Goal: Information Seeking & Learning: Learn about a topic

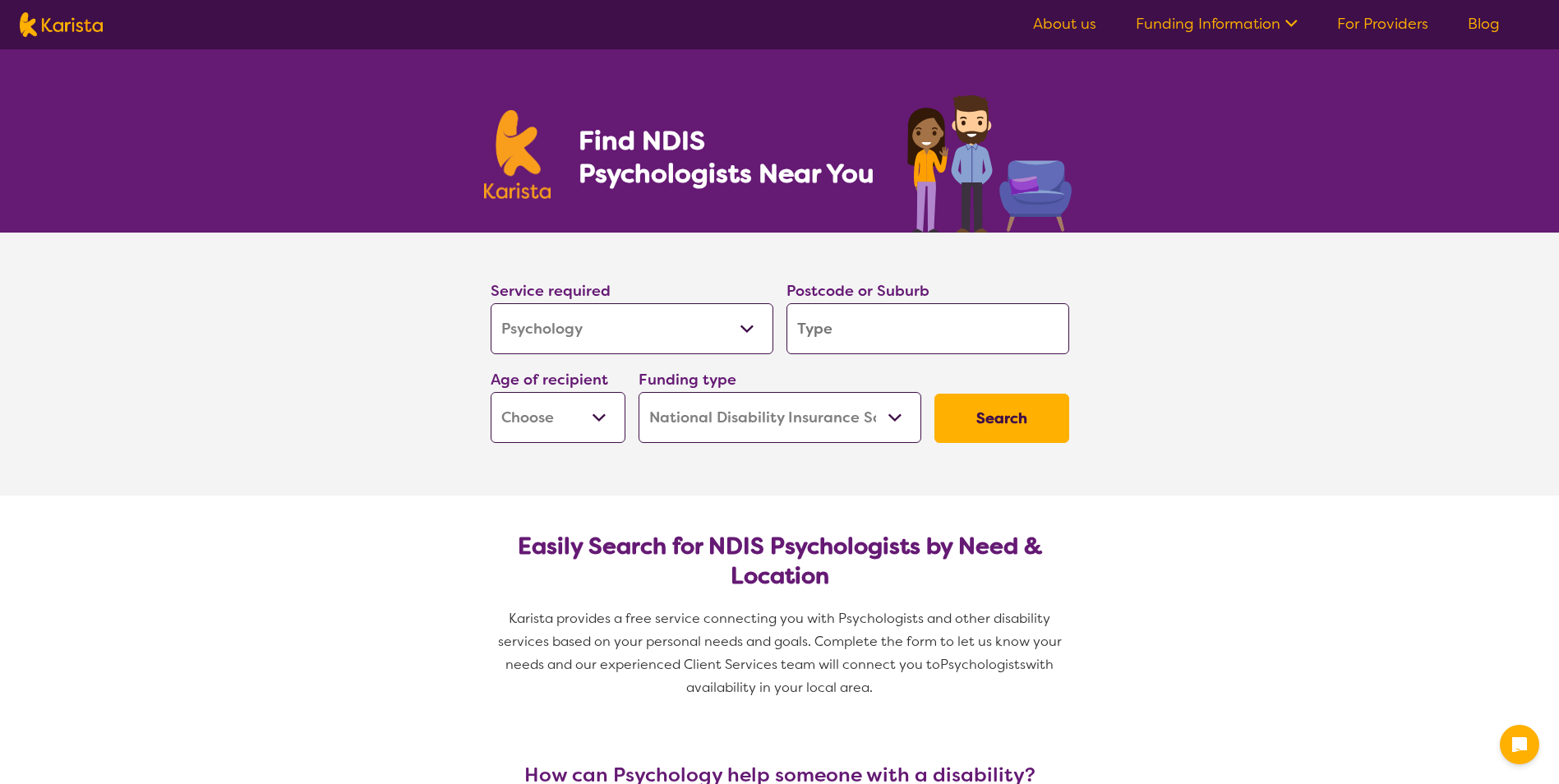
select select "Psychology"
select select "NDIS"
select select "Psychology"
select select "NDIS"
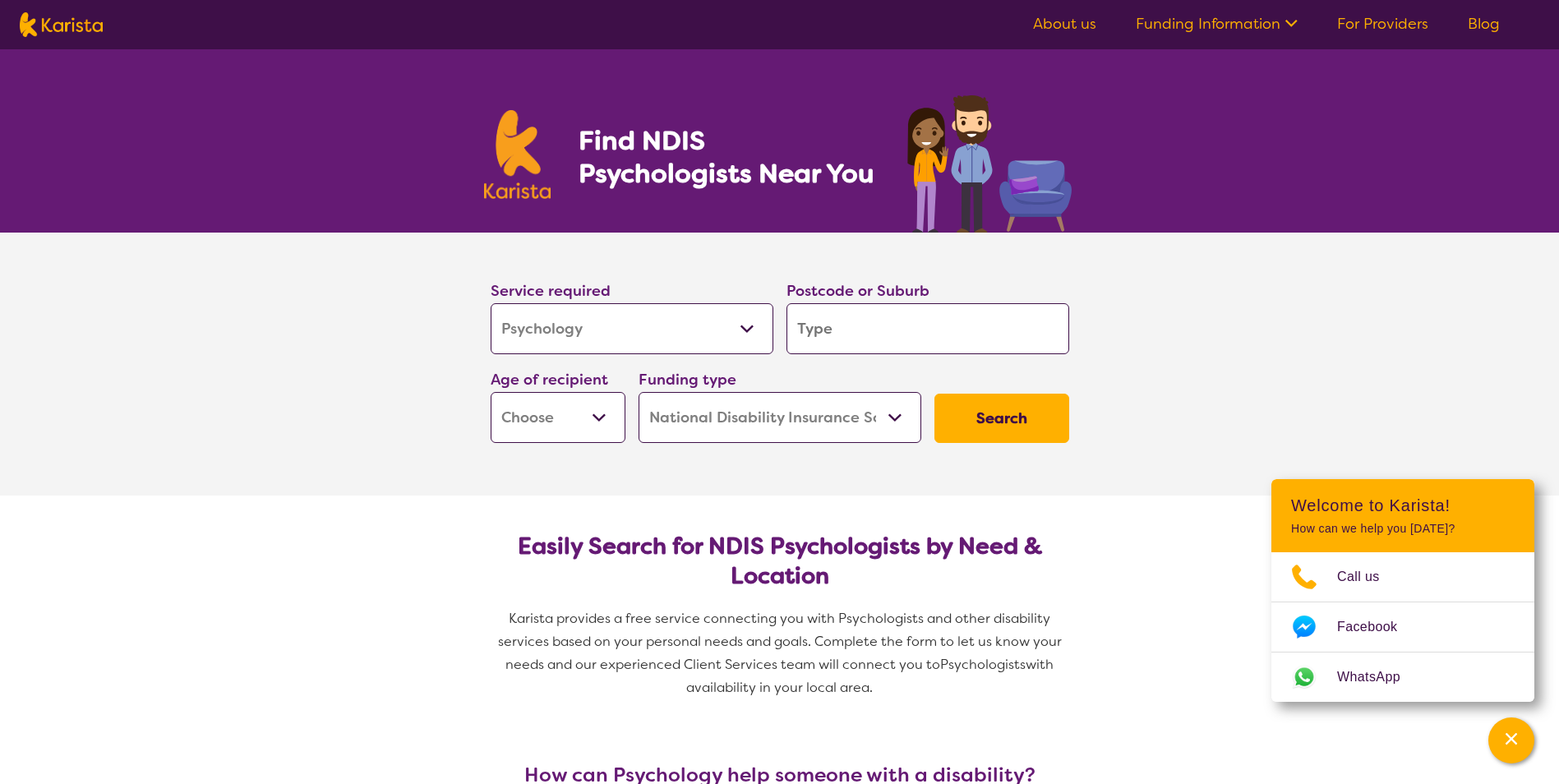
click at [870, 329] on input "search" at bounding box center [928, 328] width 283 height 51
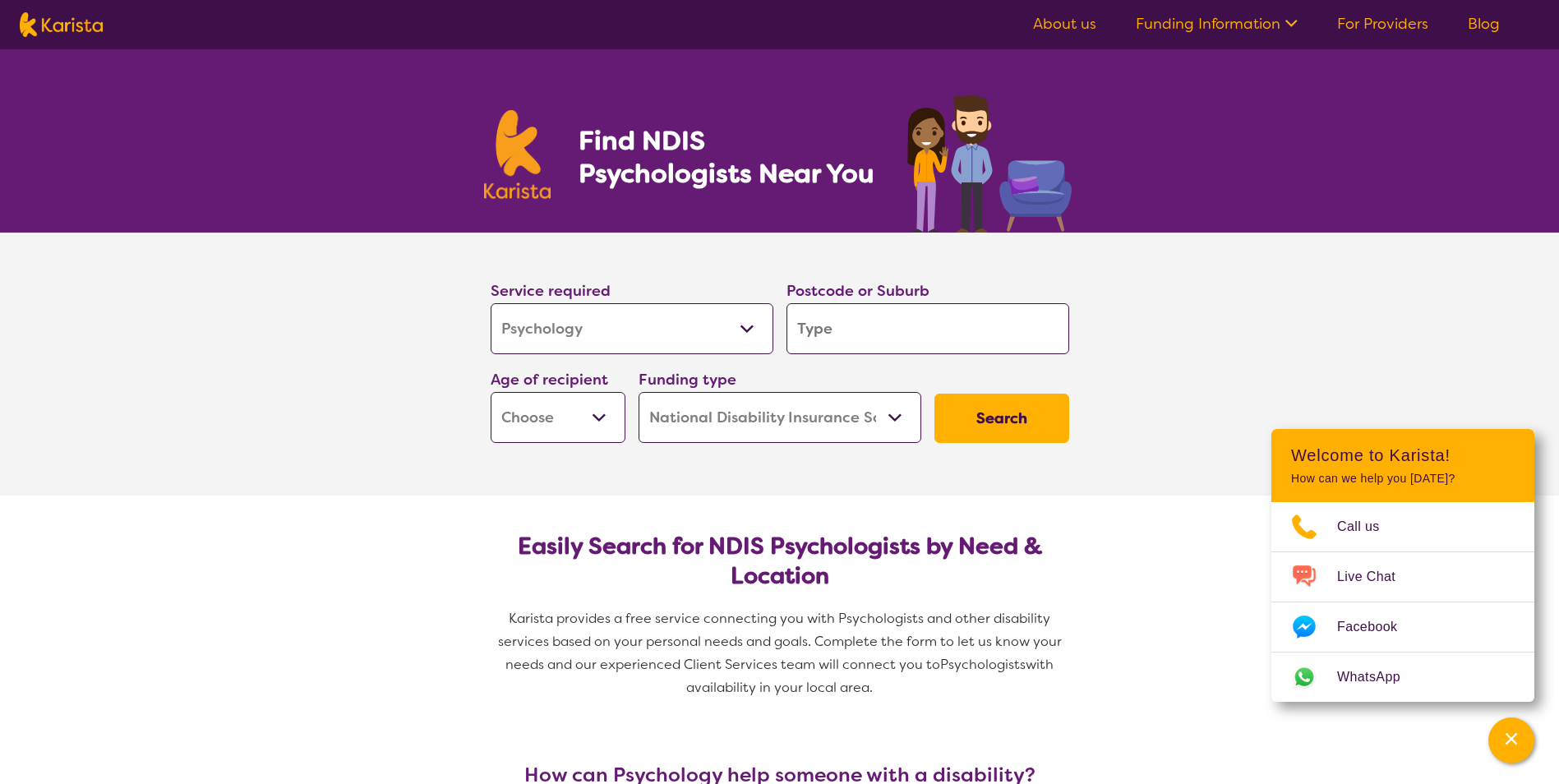
click at [889, 343] on input "search" at bounding box center [928, 328] width 283 height 51
type input "3"
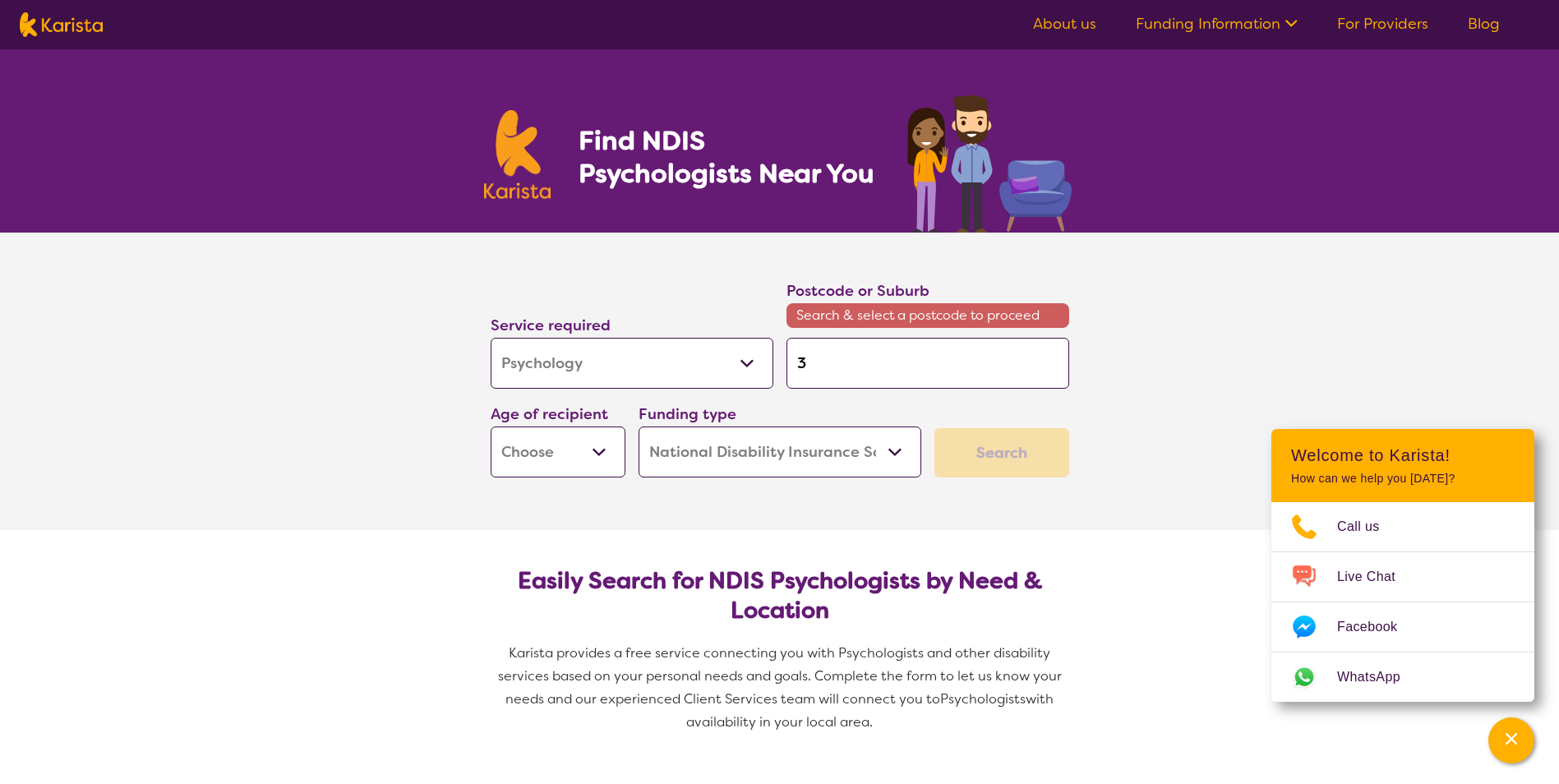
type input "30"
type input "307"
type input "3076"
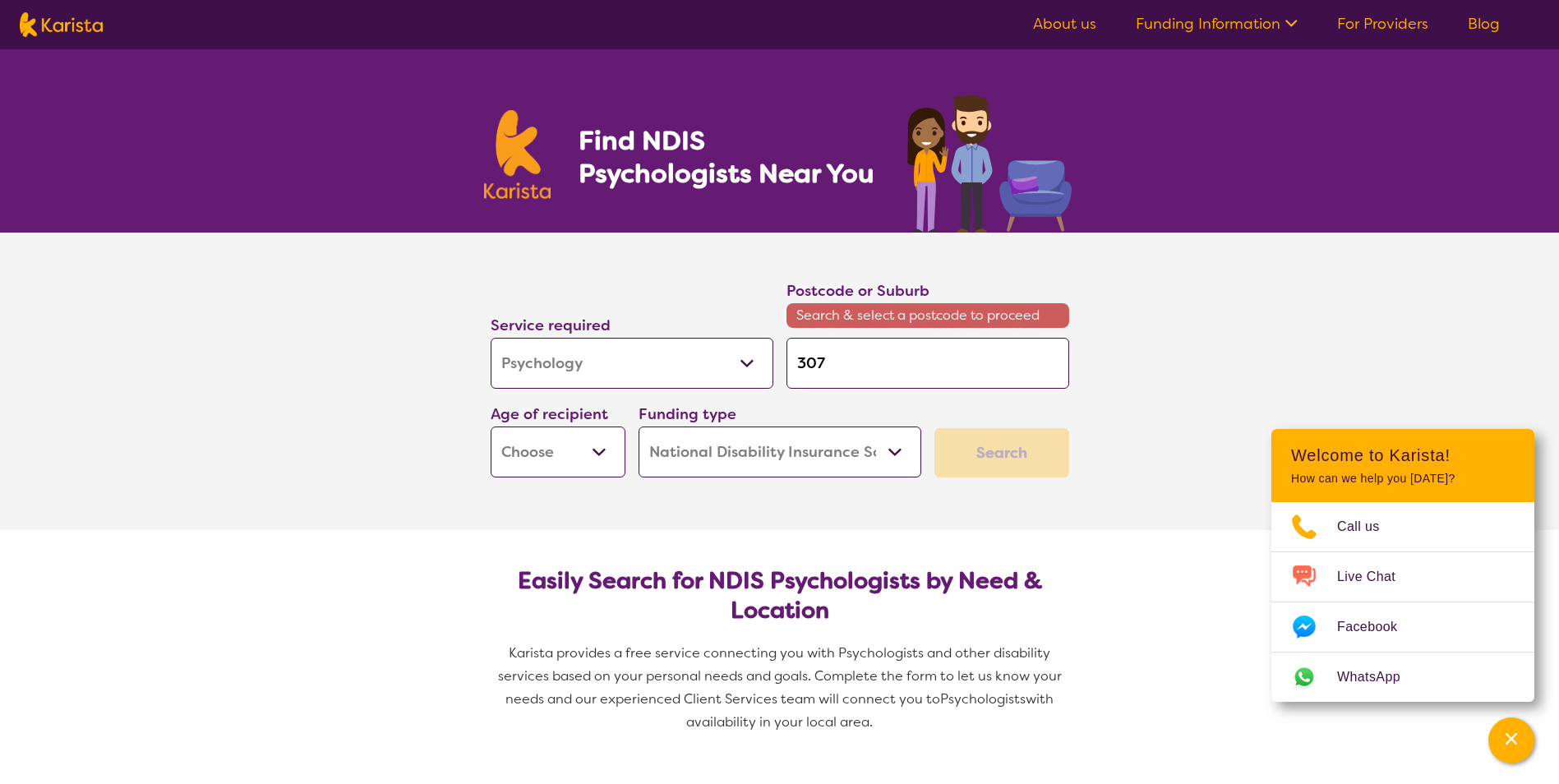
type input "3076"
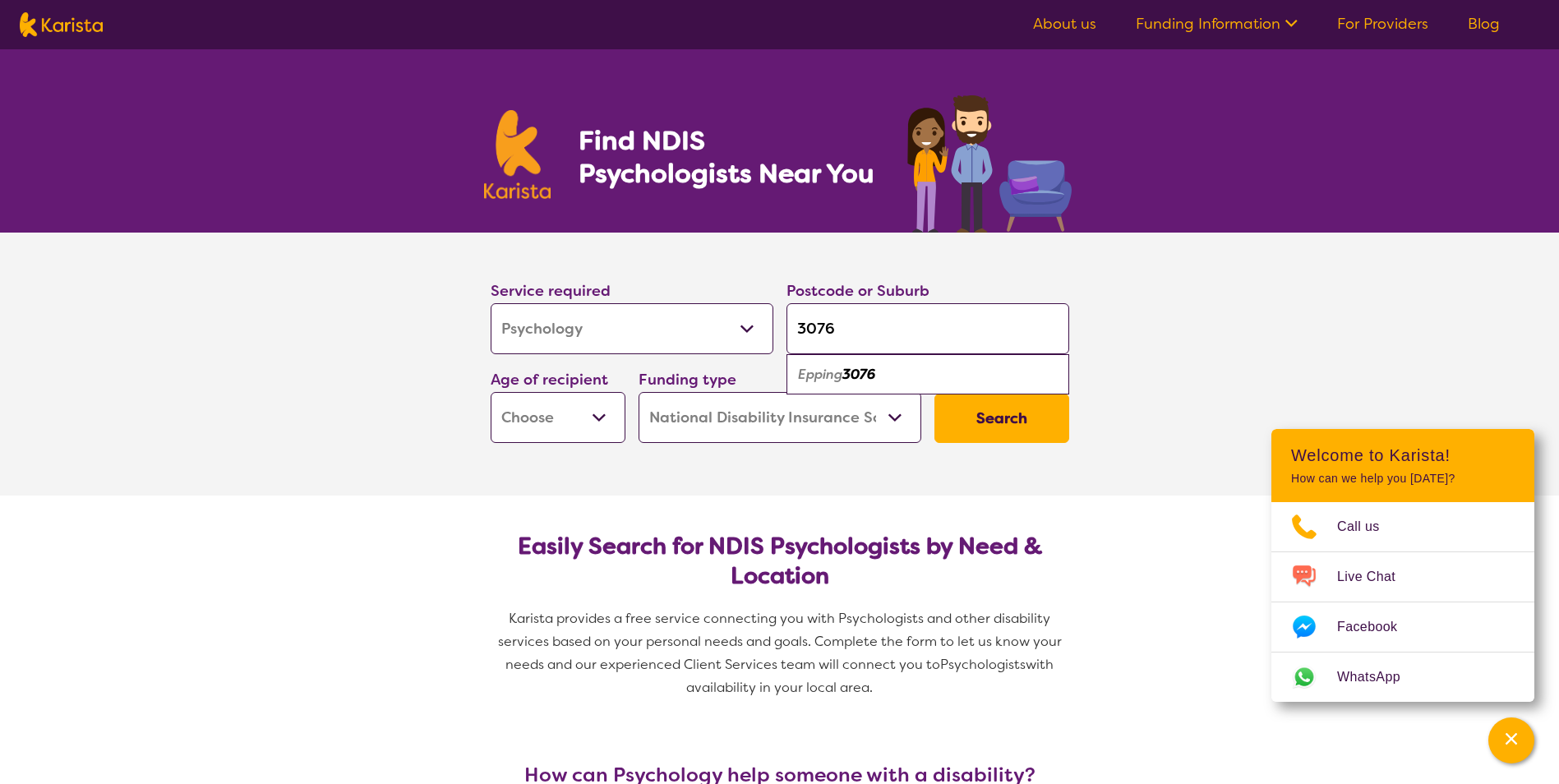
type input "3076"
click at [933, 377] on div "Epping 3076" at bounding box center [927, 375] width 266 height 31
click at [598, 416] on select "Early Childhood - 0 to 9 Child - 10 to 11 Adolescent - 12 to 17 Adult - 18 to 6…" at bounding box center [558, 417] width 134 height 51
select select "AD"
click at [490, 392] on select "Early Childhood - 0 to 9 Child - 10 to 11 Adolescent - 12 to 17 Adult - 18 to 6…" at bounding box center [558, 417] width 134 height 51
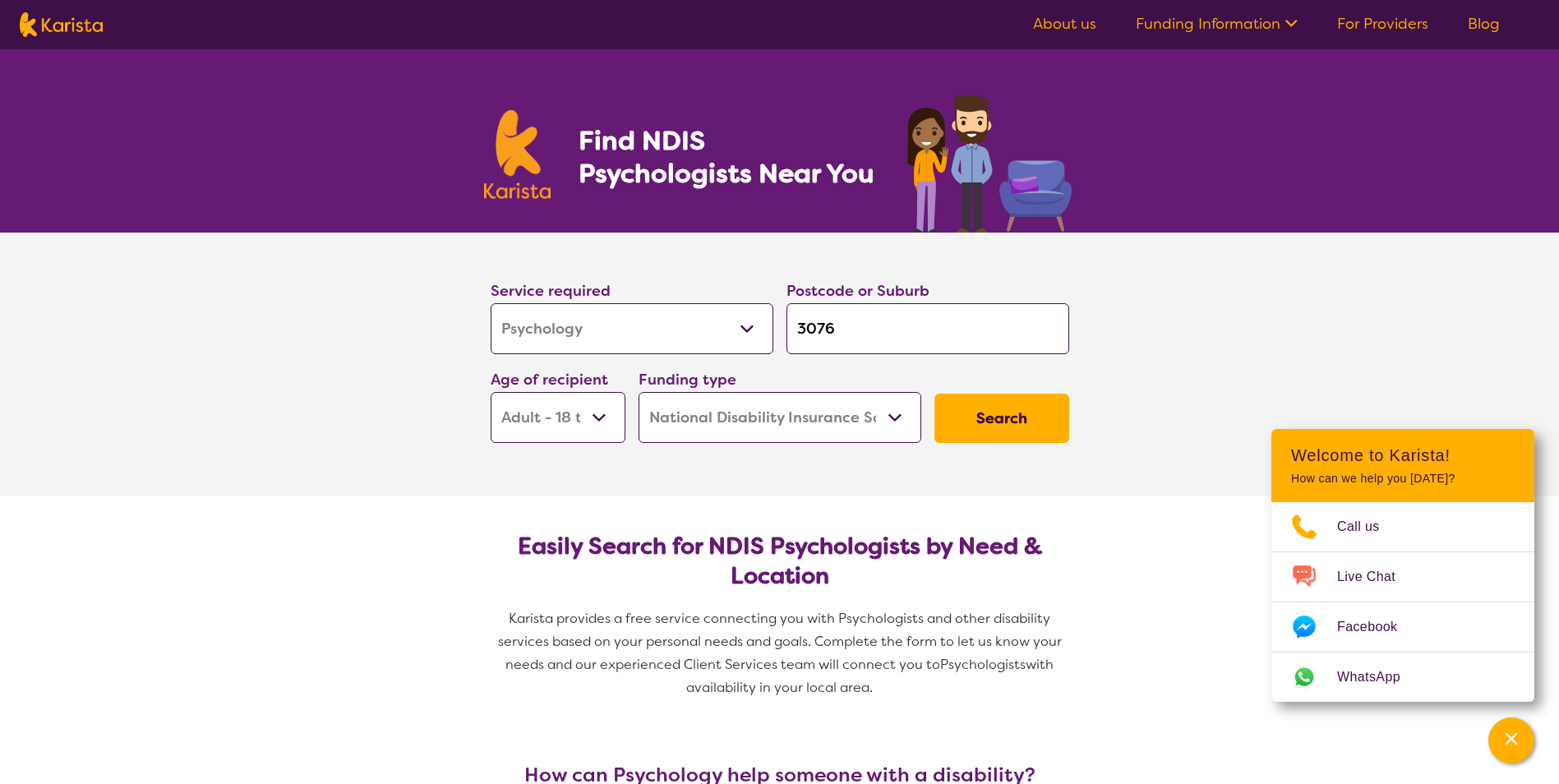
select select "AD"
click at [895, 415] on select "Home Care Package (HCP) National Disability Insurance Scheme (NDIS) I don't know" at bounding box center [780, 417] width 283 height 51
click at [1054, 491] on section "Service required Allied Health Assistant Assessment ([MEDICAL_DATA] or [MEDICAL…" at bounding box center [780, 364] width 658 height 263
click at [978, 422] on button "Search" at bounding box center [1001, 418] width 134 height 49
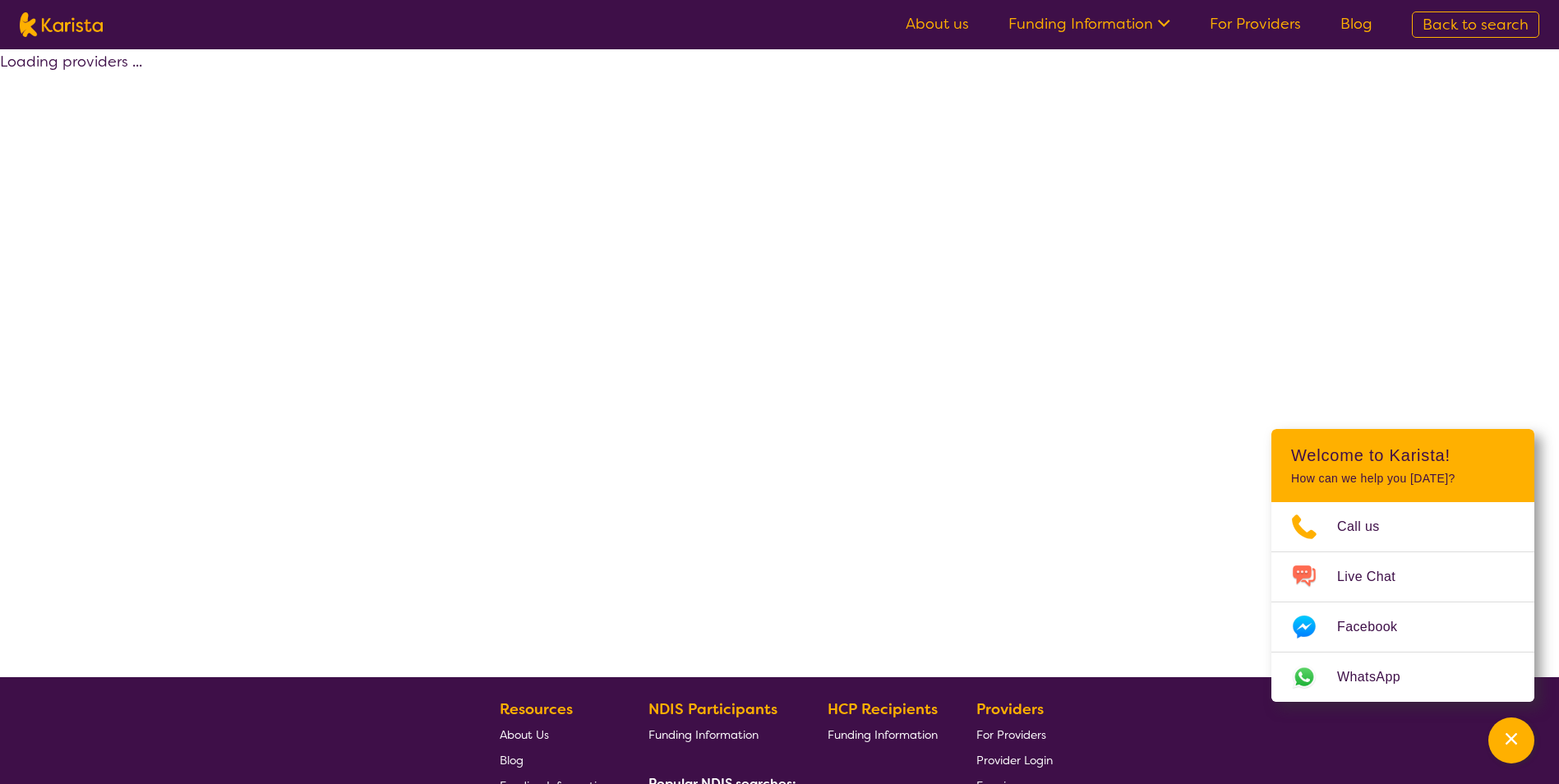
select select "by_score"
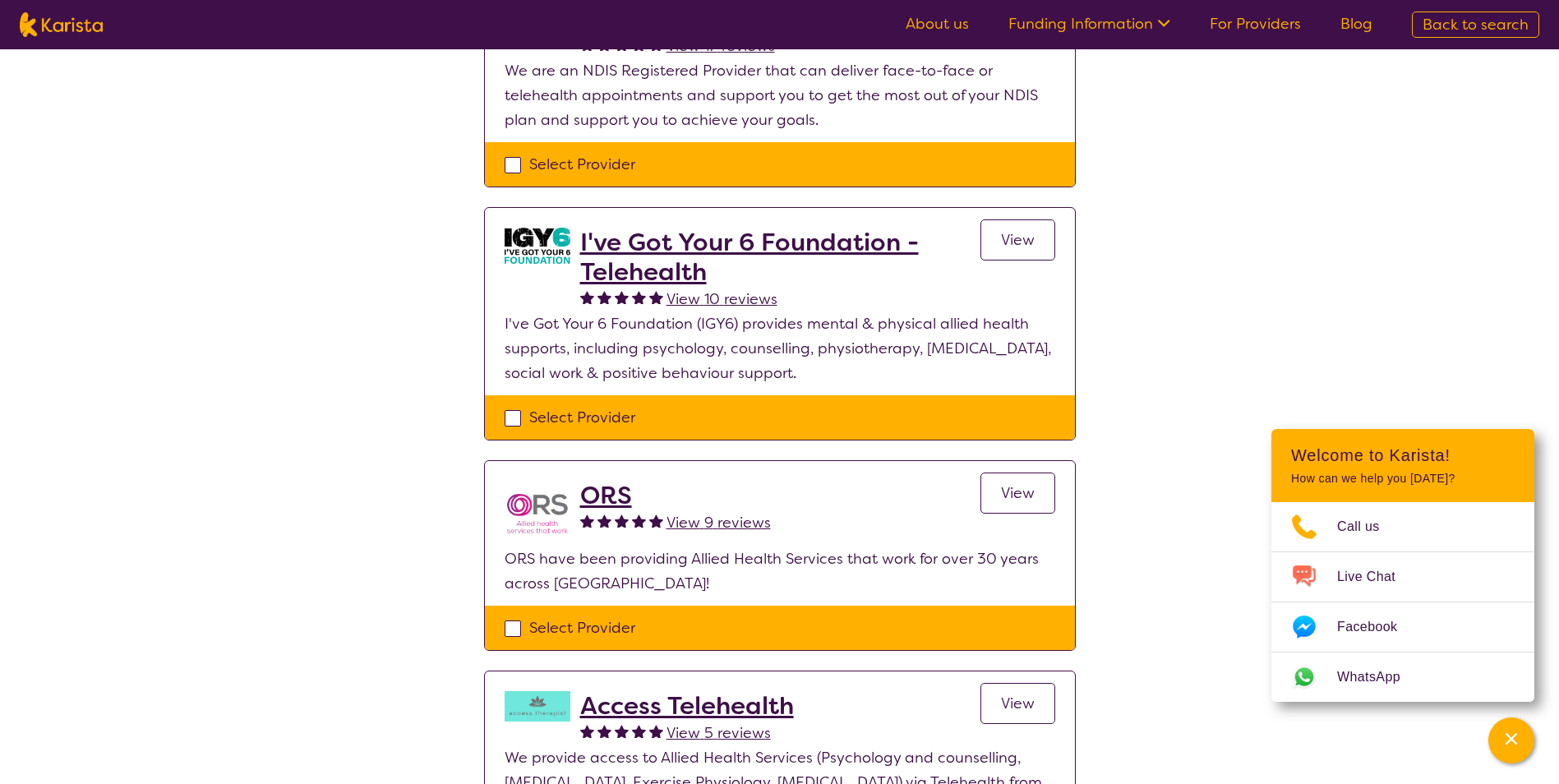
scroll to position [246, 0]
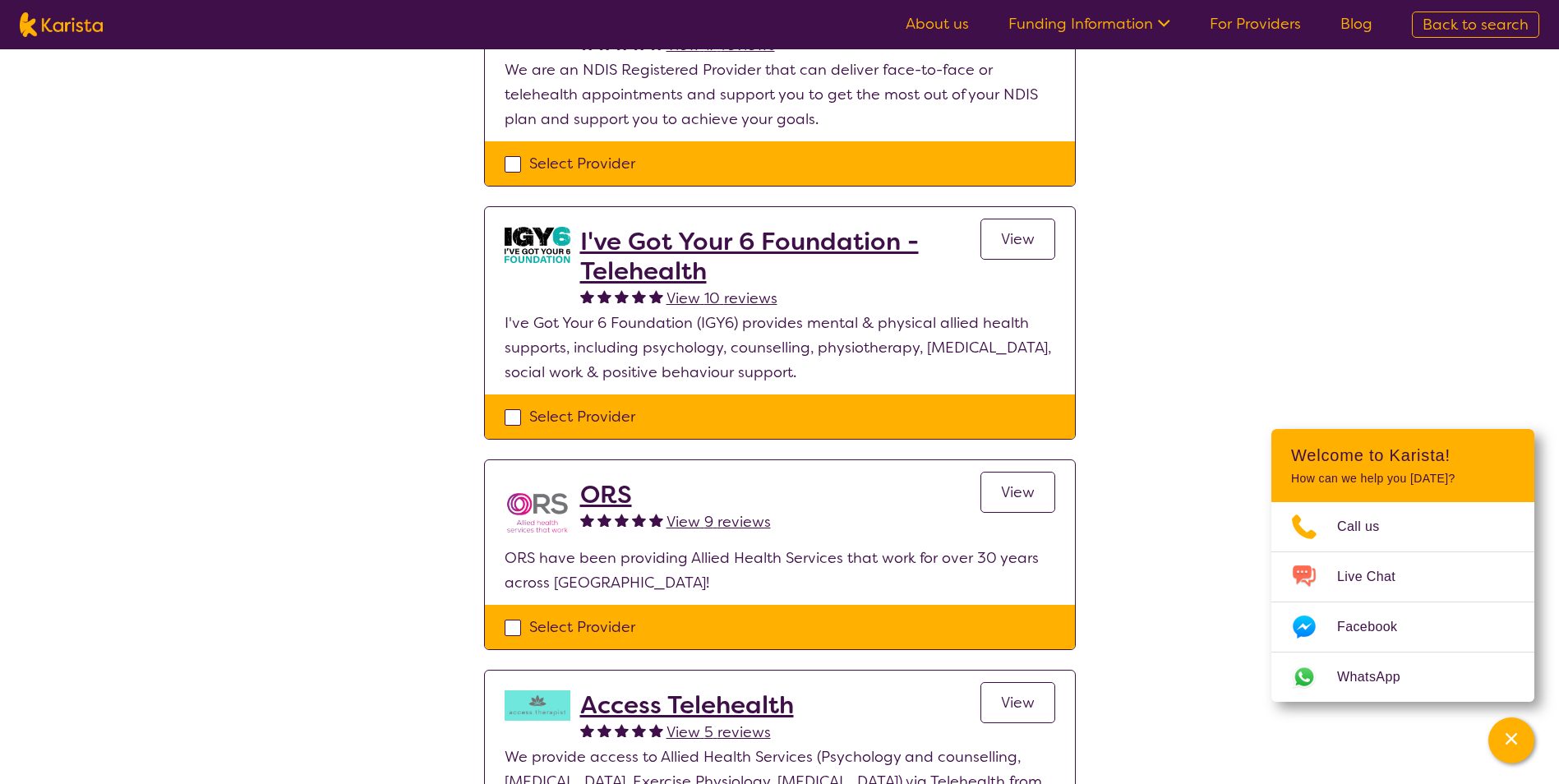
click at [514, 163] on div "Select Provider" at bounding box center [779, 163] width 551 height 25
checkbox input "true"
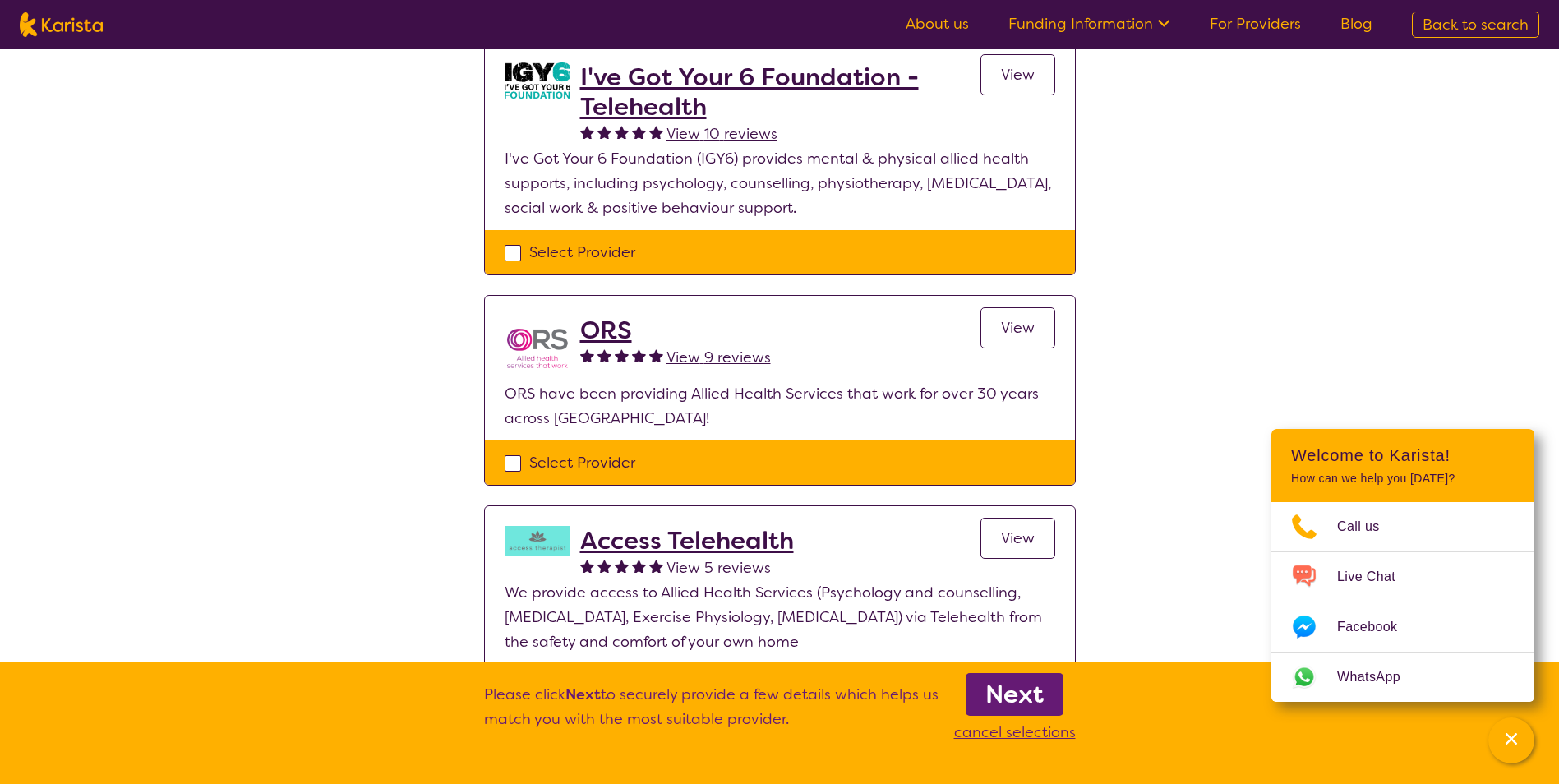
scroll to position [493, 0]
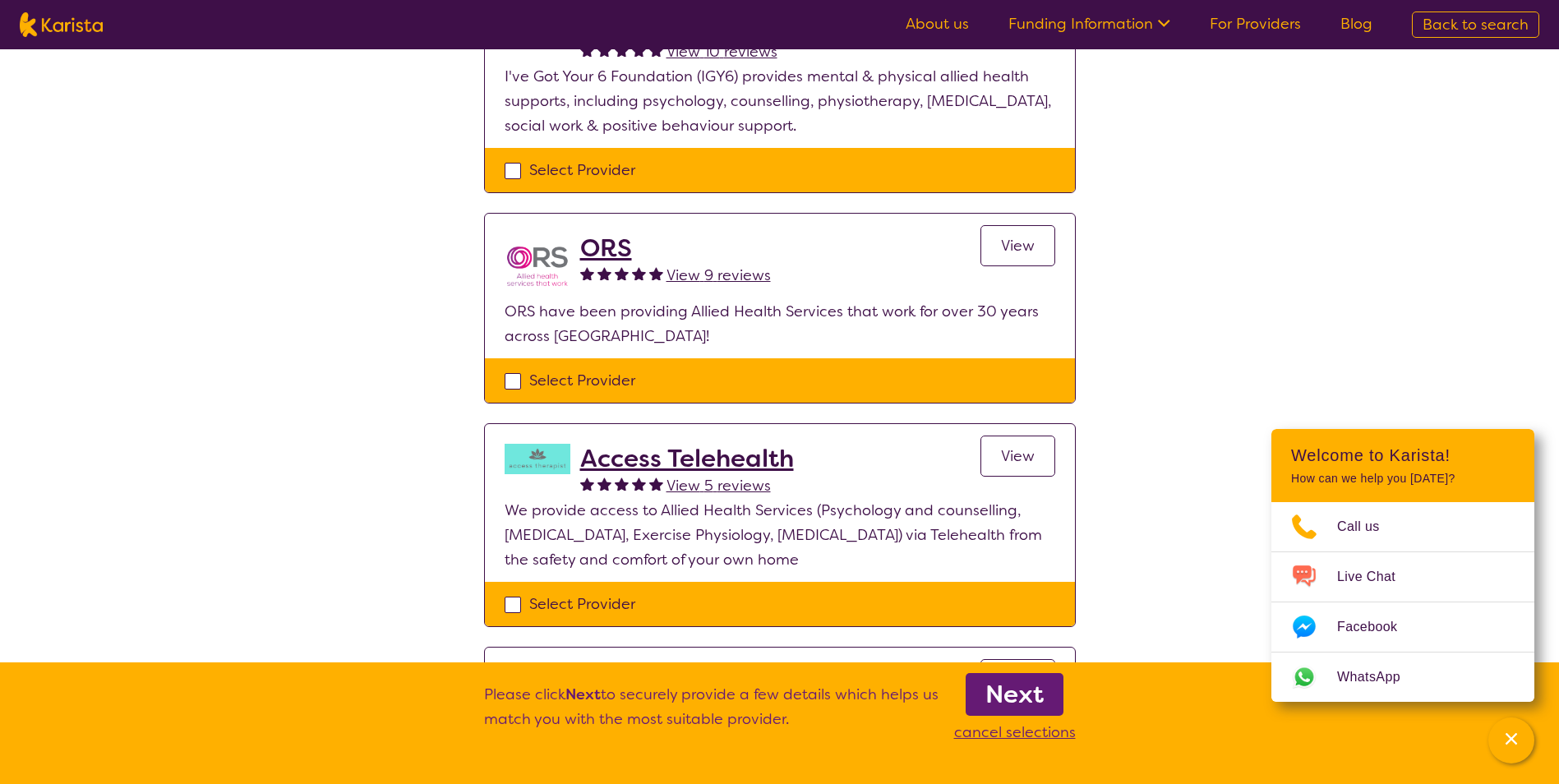
click at [514, 379] on div "Select Provider" at bounding box center [779, 380] width 551 height 25
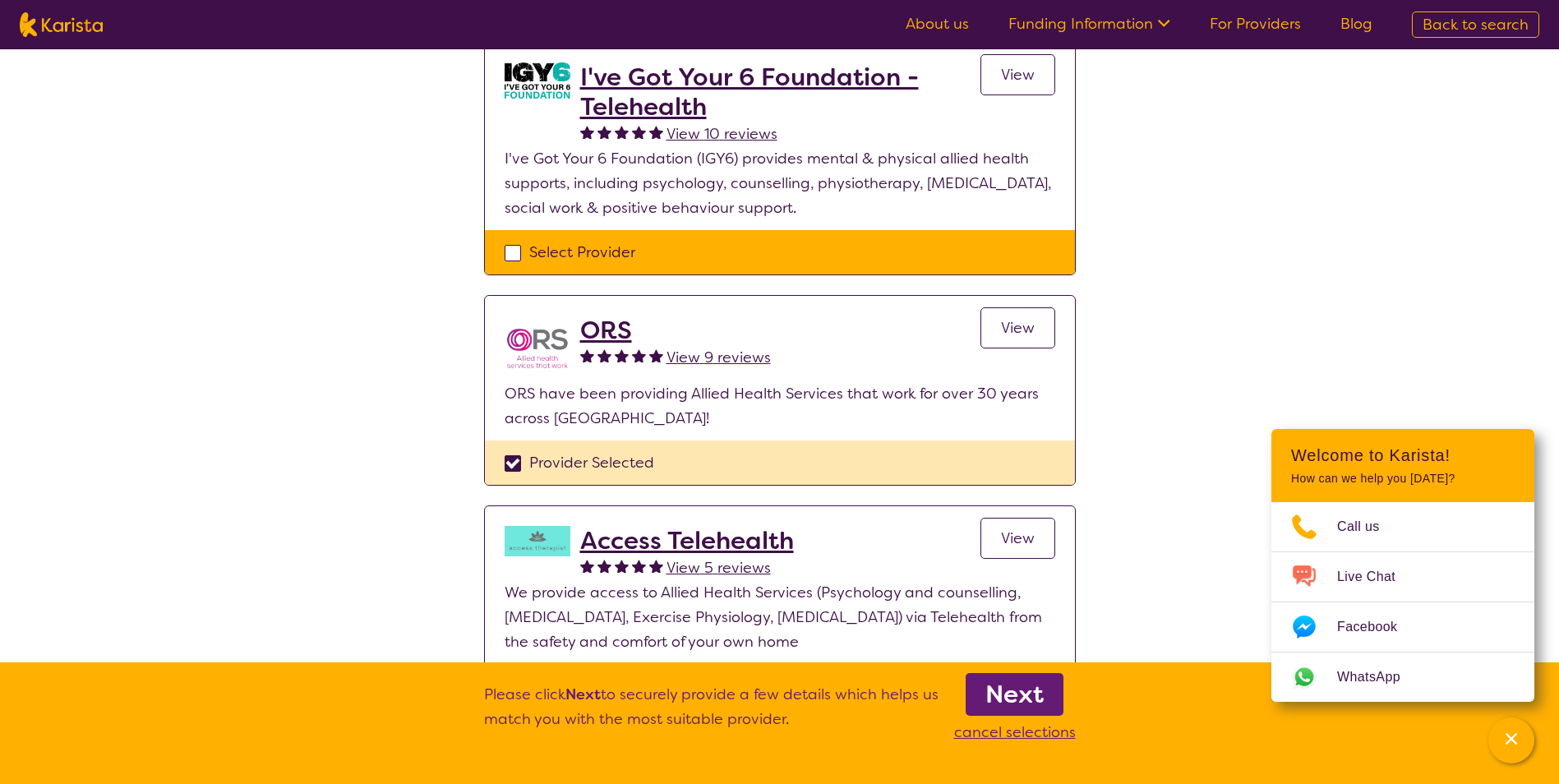
click at [517, 457] on div "Provider Selected" at bounding box center [779, 463] width 551 height 25
checkbox input "false"
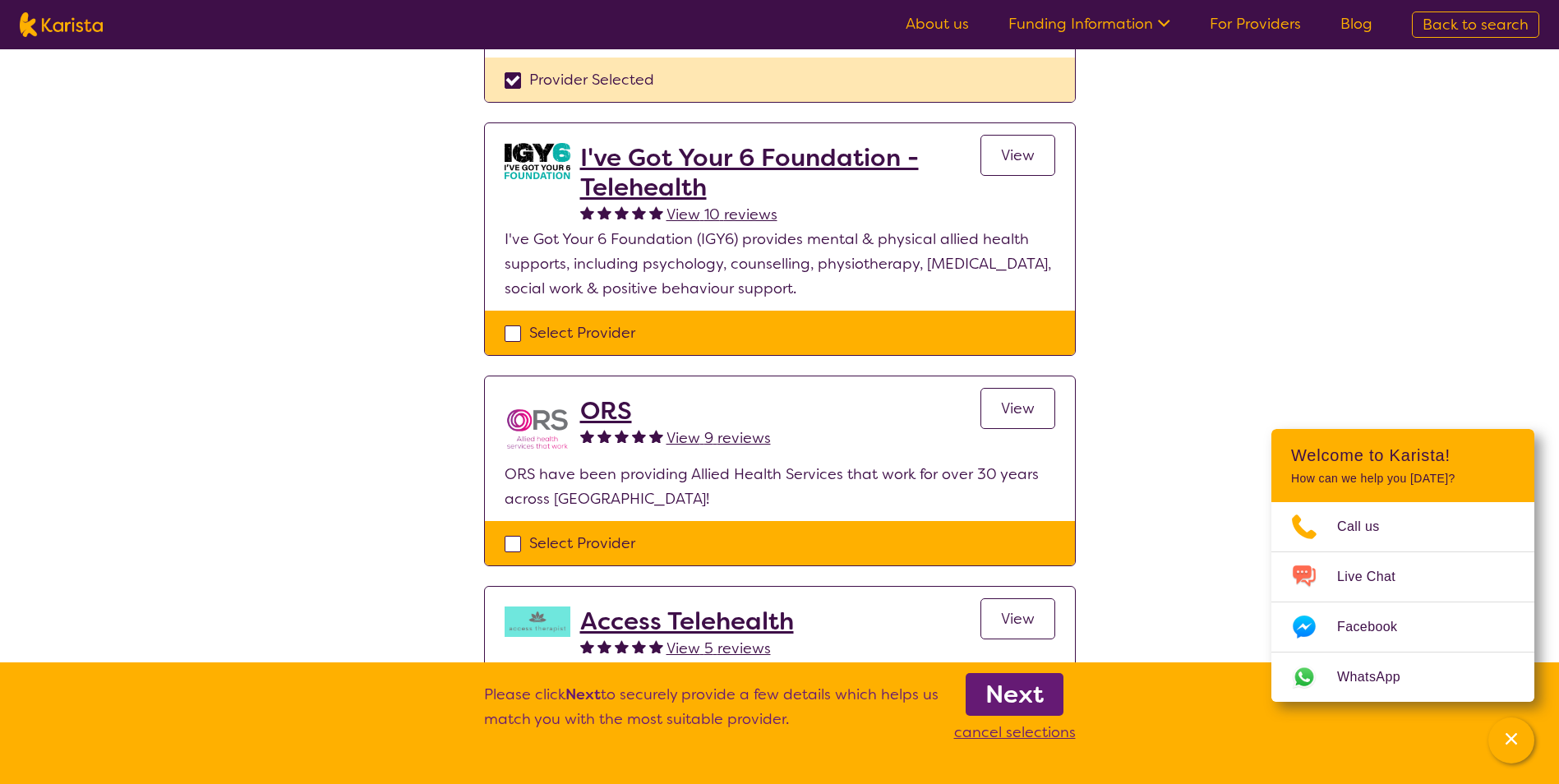
scroll to position [165, 0]
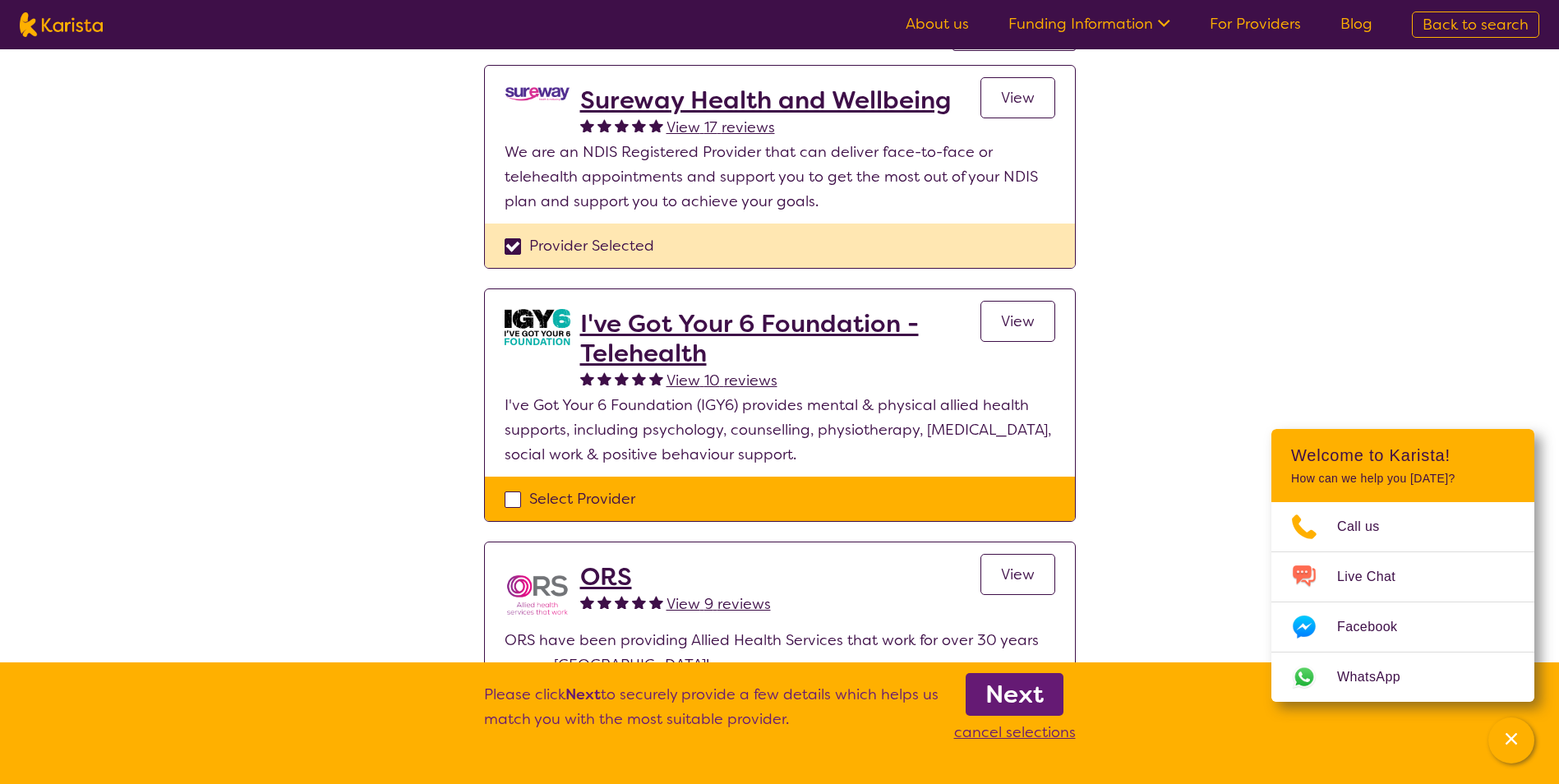
click at [508, 246] on div "Provider Selected" at bounding box center [779, 246] width 551 height 25
checkbox input "false"
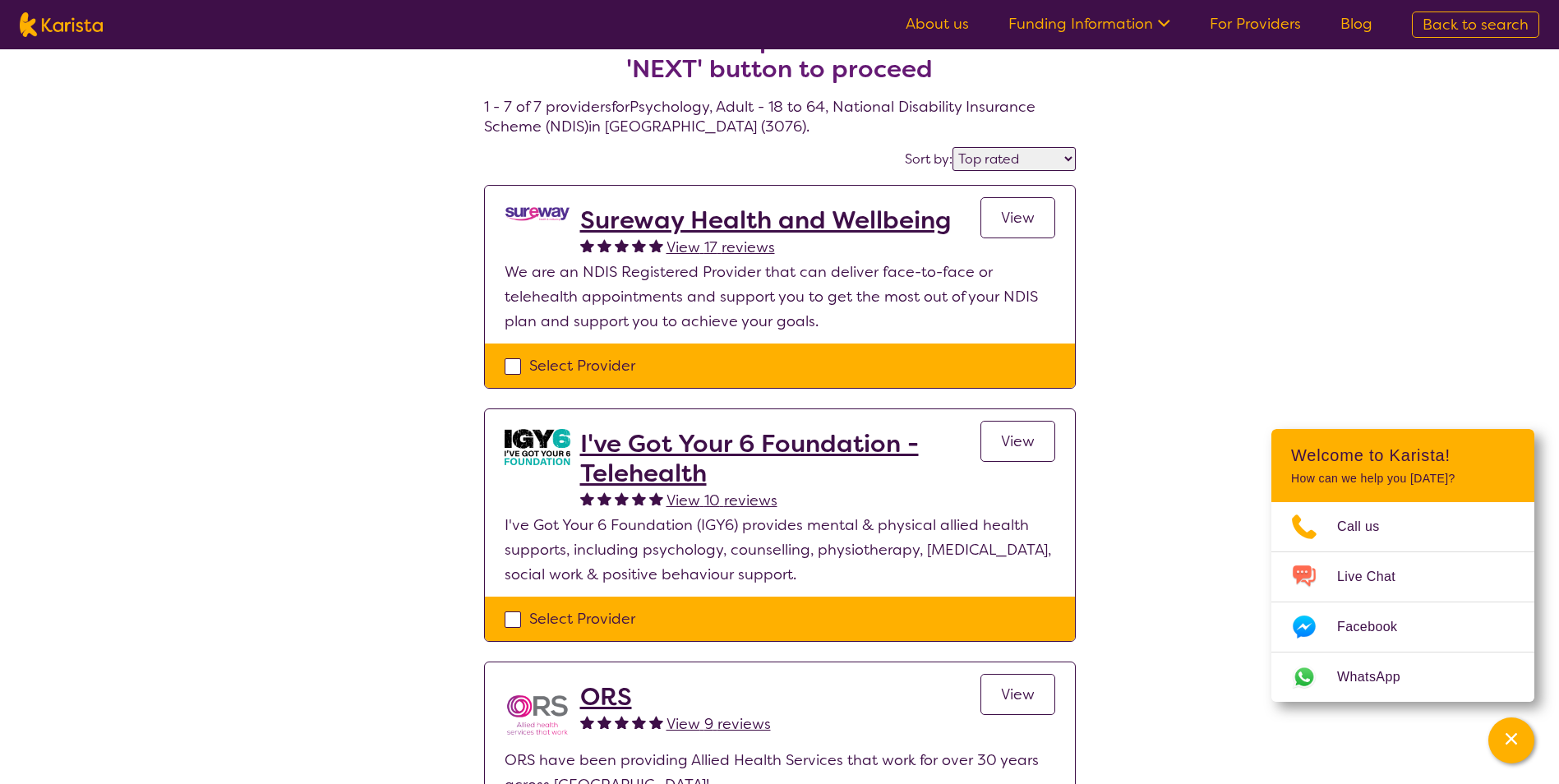
scroll to position [82, 0]
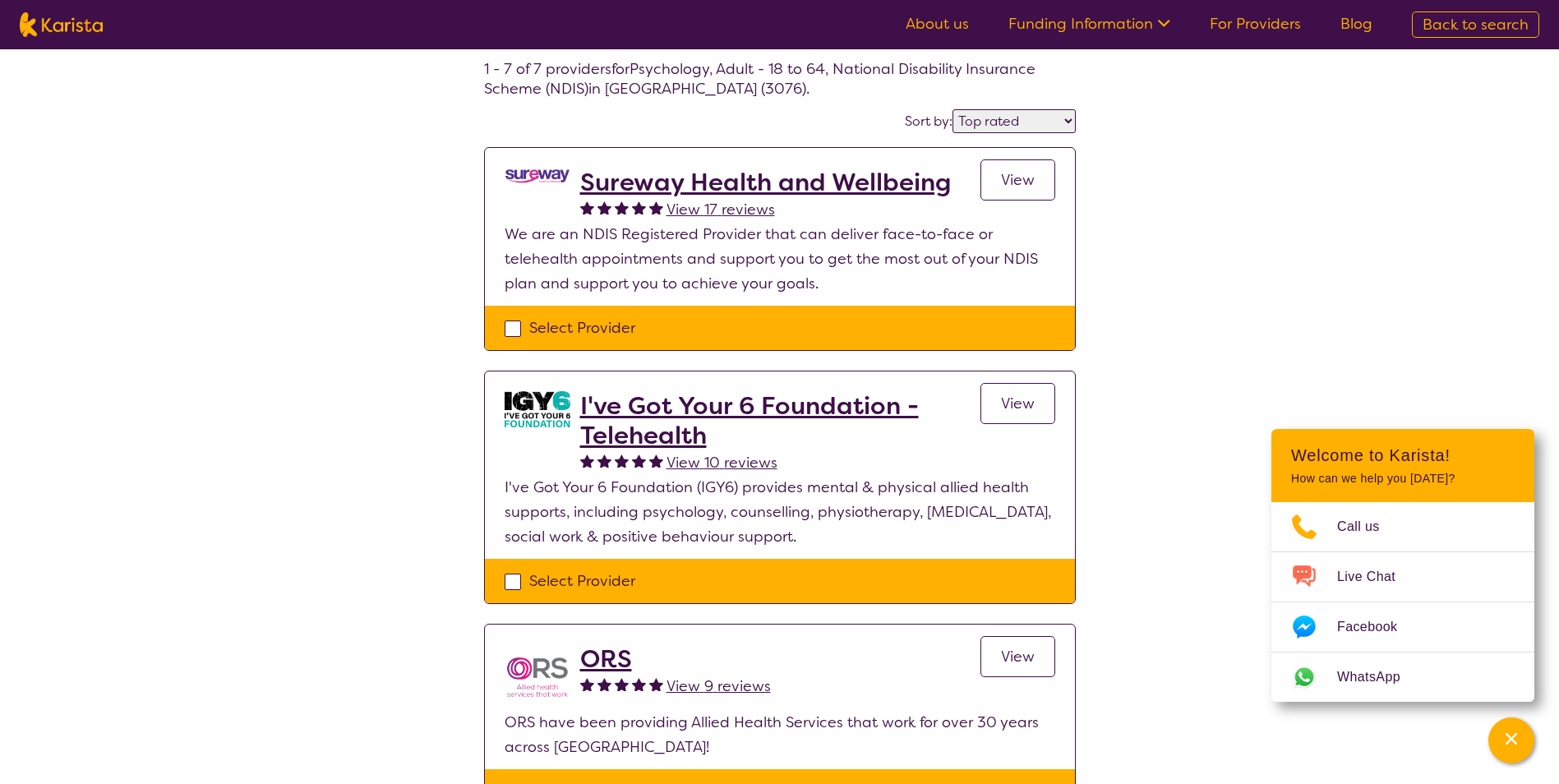
click at [1042, 180] on link "View" at bounding box center [1018, 180] width 75 height 41
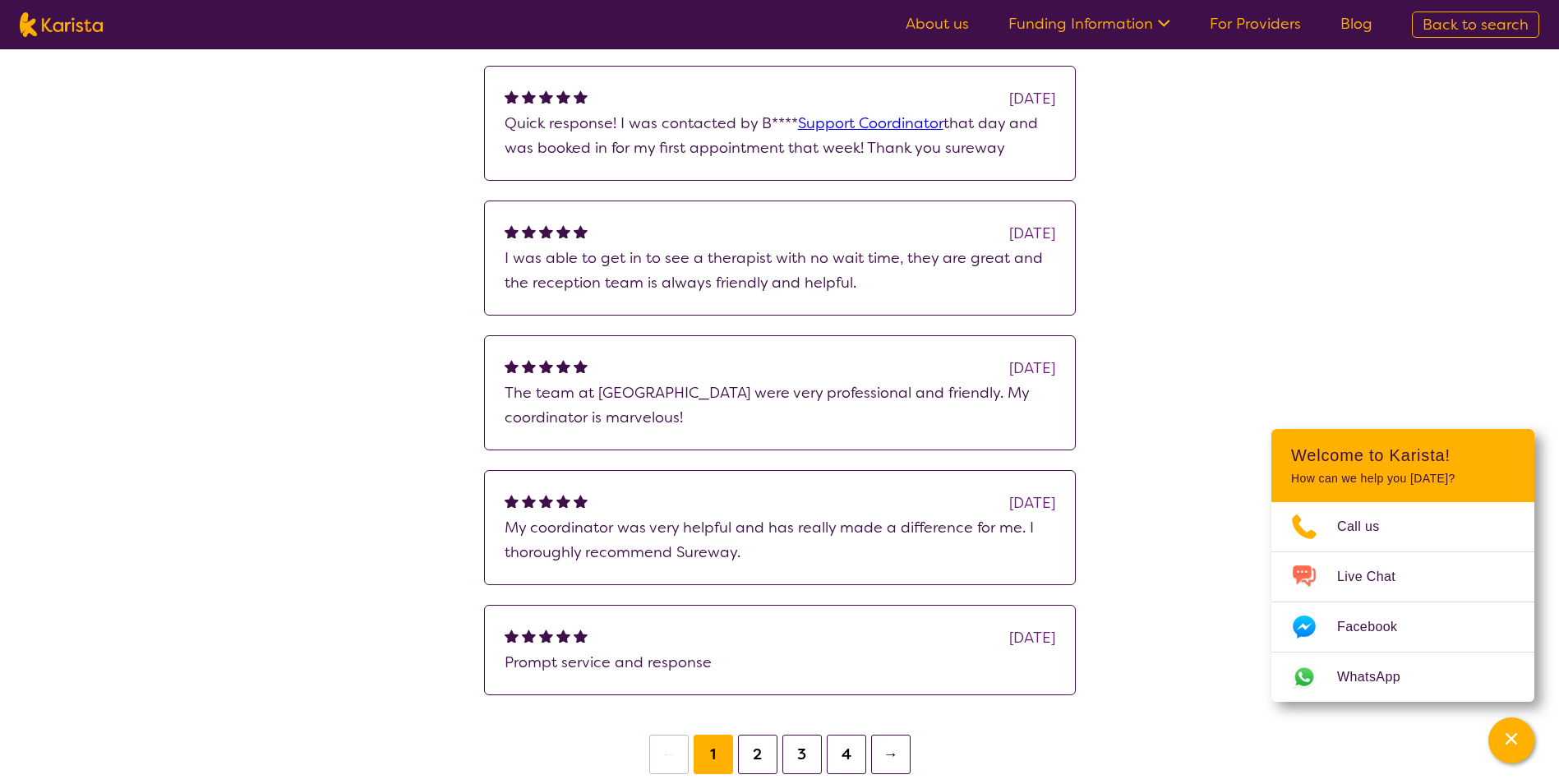
scroll to position [1397, 0]
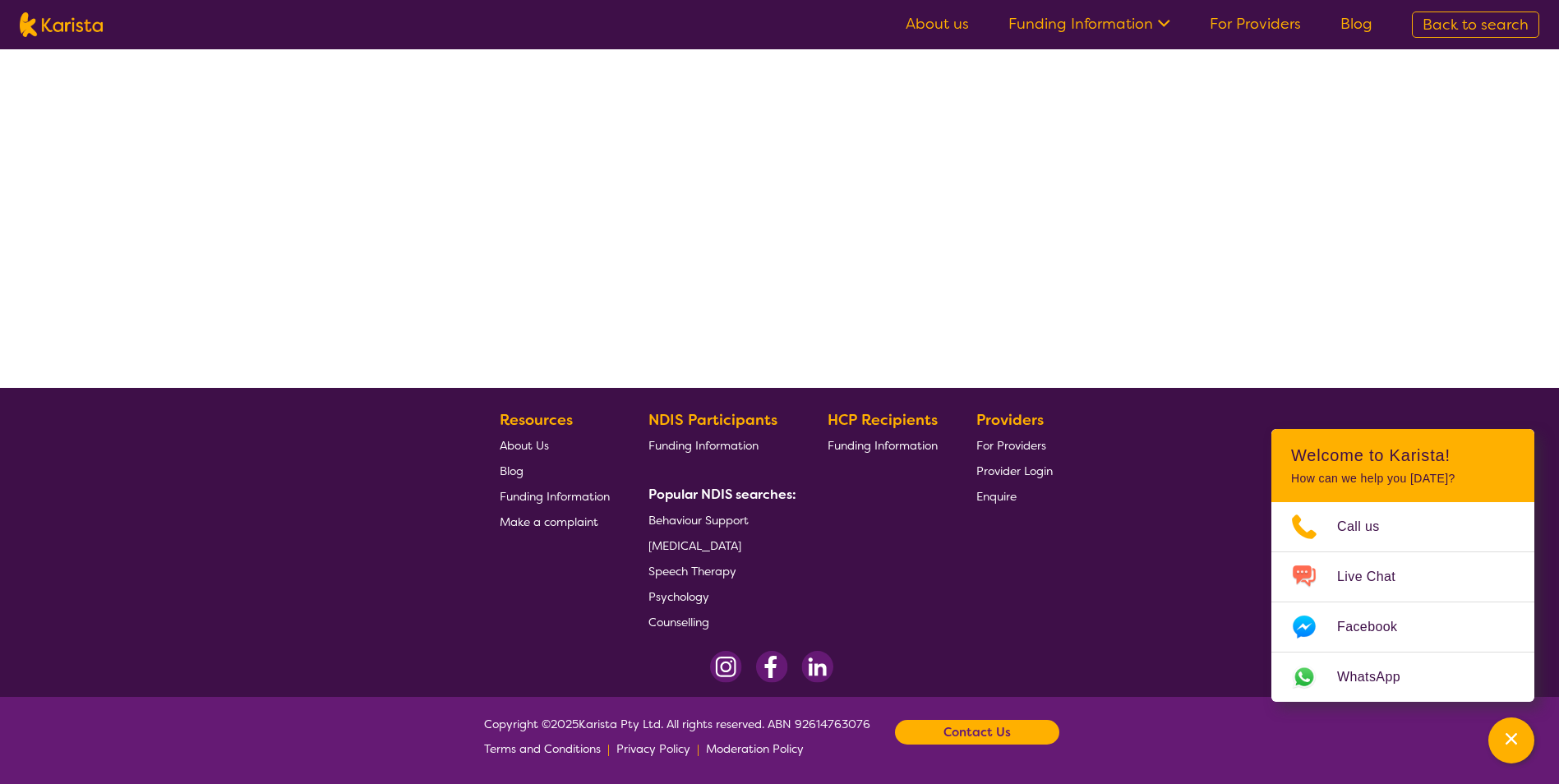
scroll to position [82, 0]
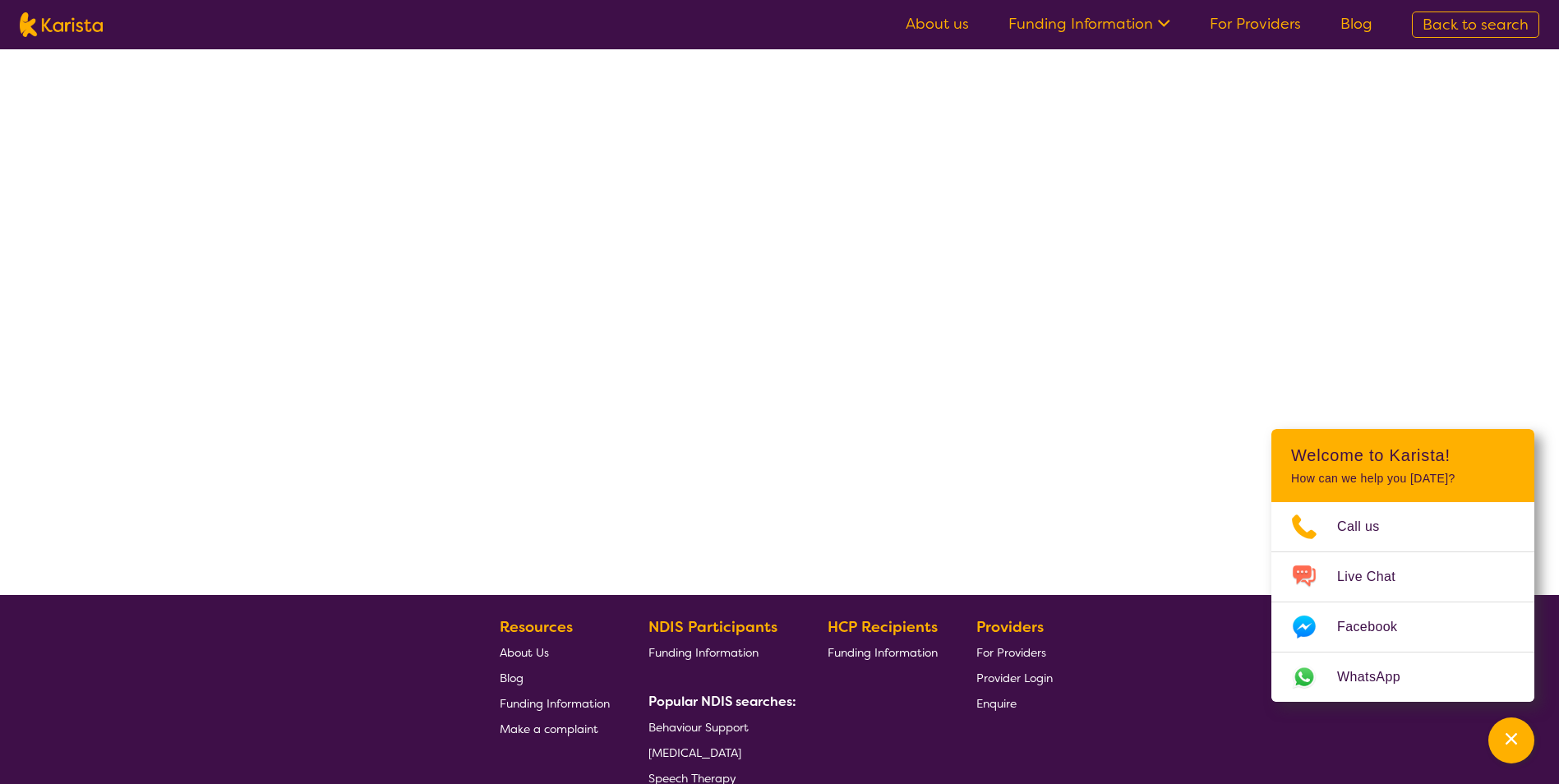
select select "by_score"
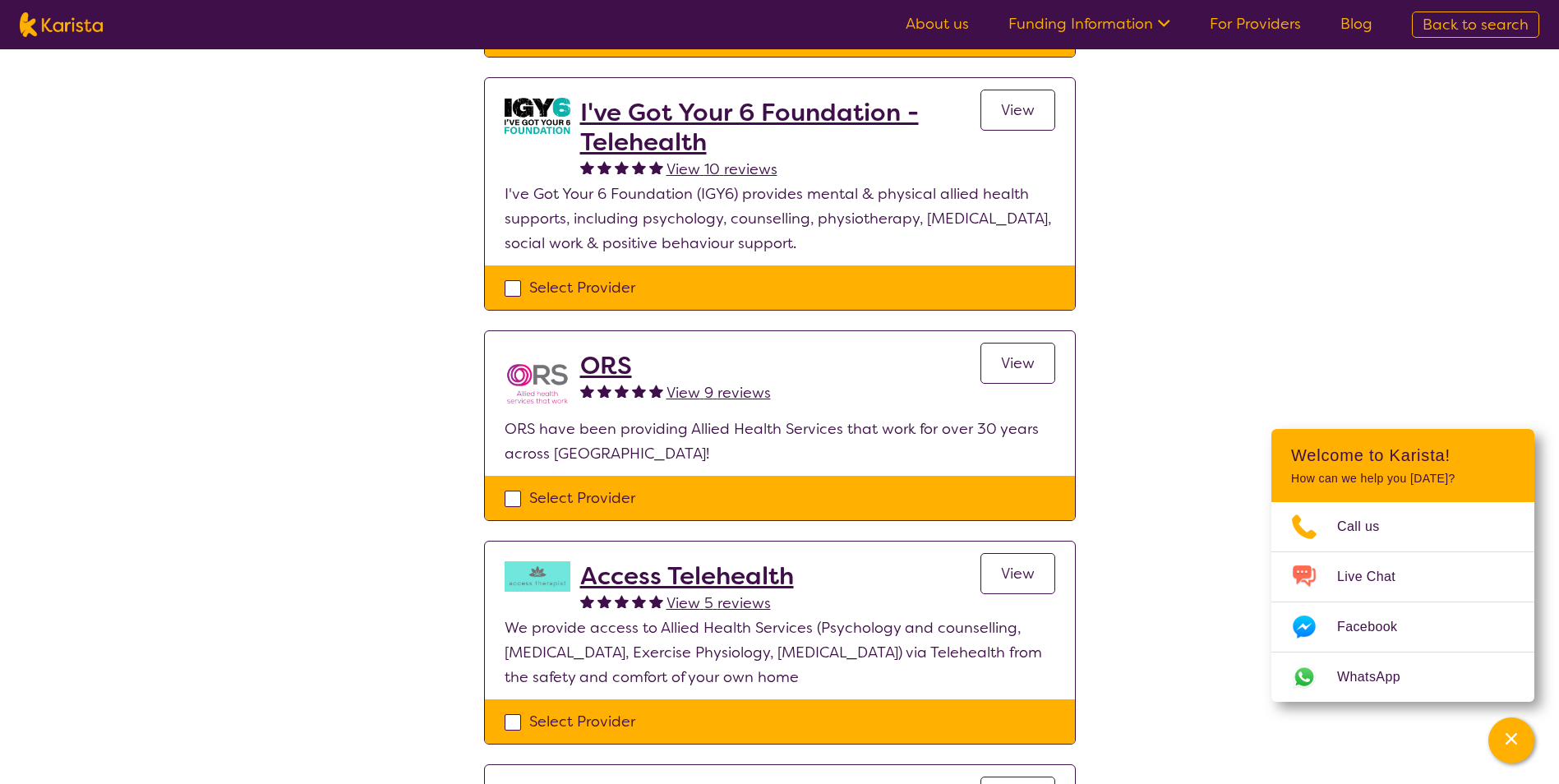
scroll to position [411, 0]
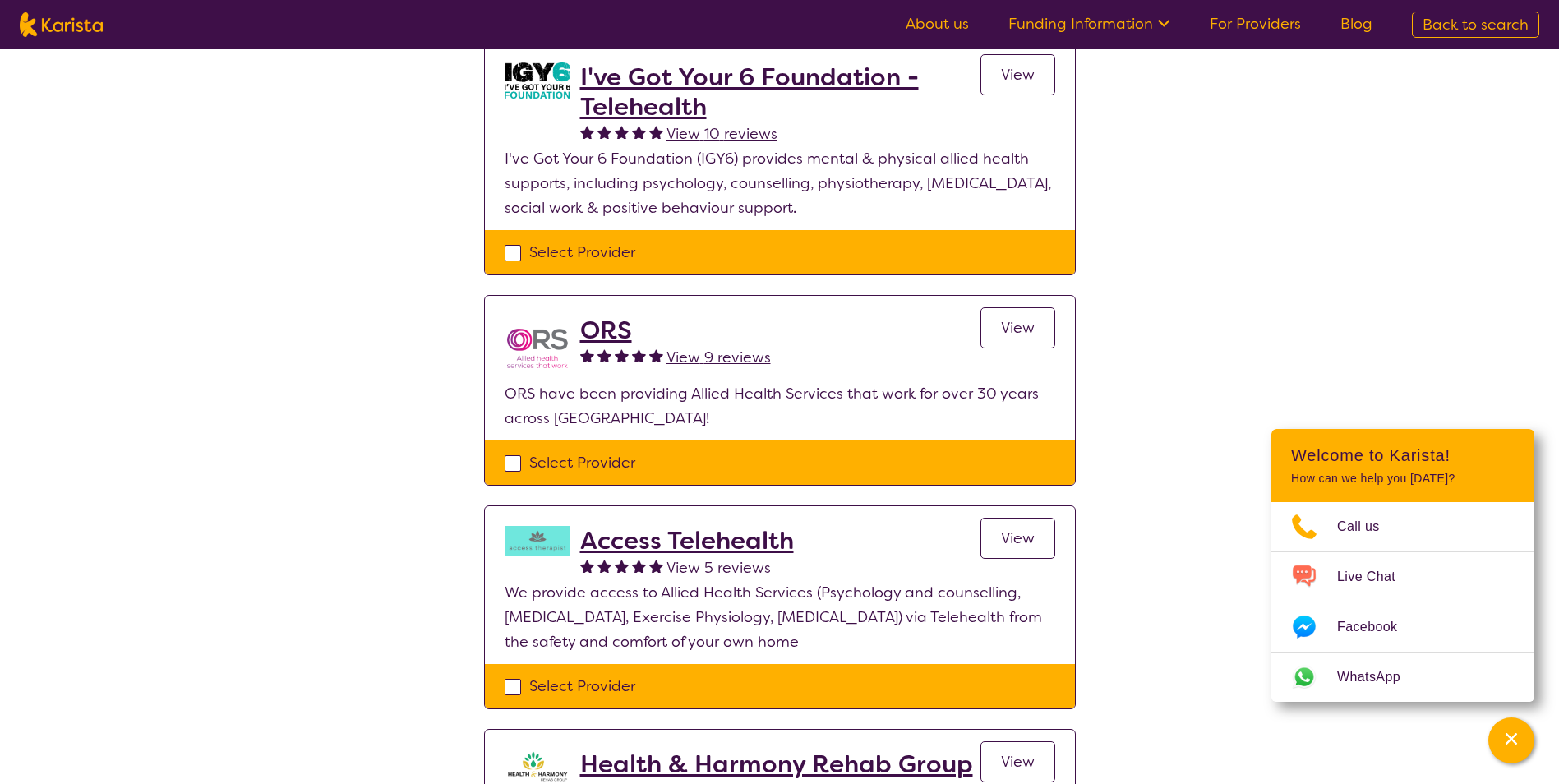
click at [1029, 329] on span "View" at bounding box center [1017, 327] width 34 height 20
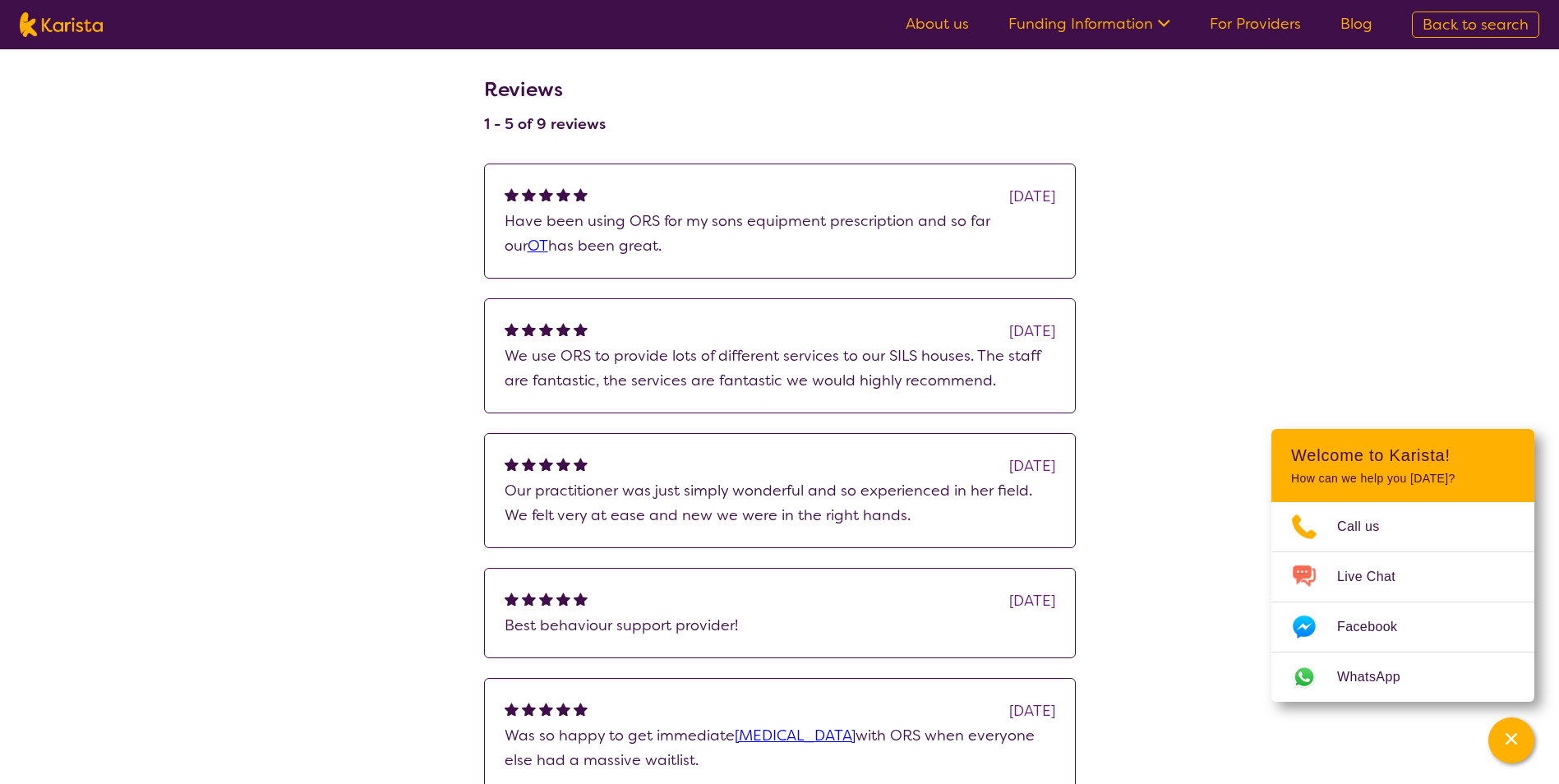
scroll to position [1068, 0]
